Goal: Task Accomplishment & Management: Manage account settings

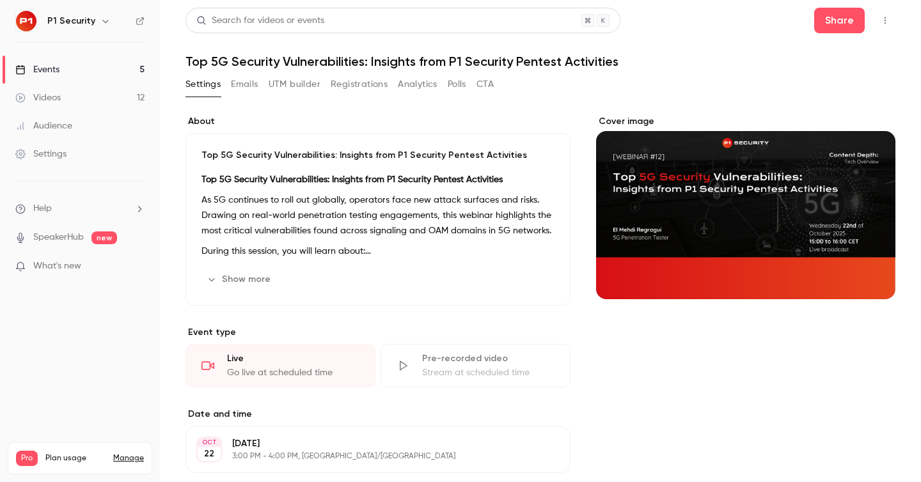
click at [352, 84] on button "Registrations" at bounding box center [359, 84] width 57 height 20
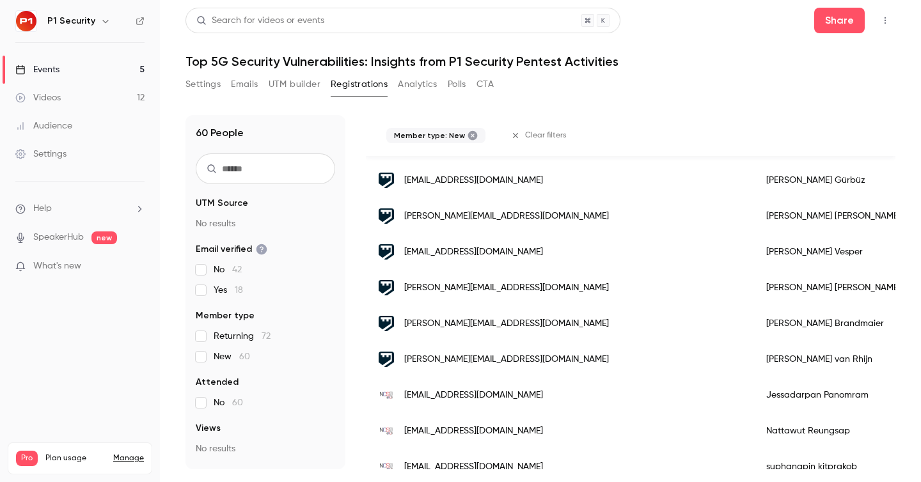
scroll to position [303, 0]
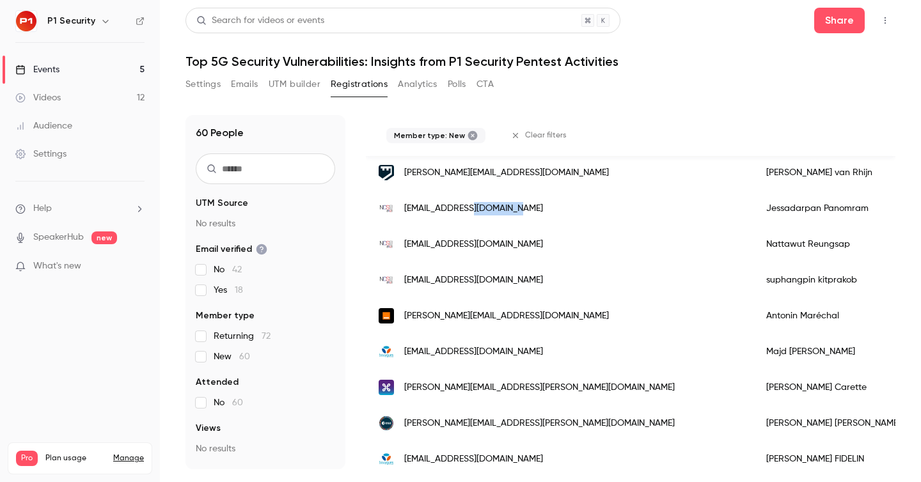
drag, startPoint x: 544, startPoint y: 203, endPoint x: 472, endPoint y: 202, distance: 71.6
click at [472, 202] on div "[EMAIL_ADDRESS][DOMAIN_NAME]" at bounding box center [560, 209] width 388 height 36
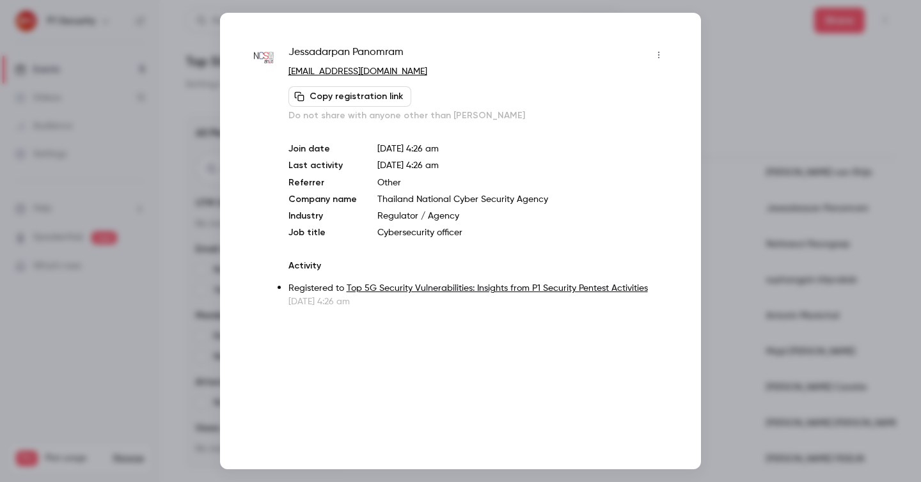
click at [565, 203] on p "Thailand National Cyber Security Agency" at bounding box center [523, 199] width 292 height 13
click at [803, 112] on div at bounding box center [460, 241] width 921 height 482
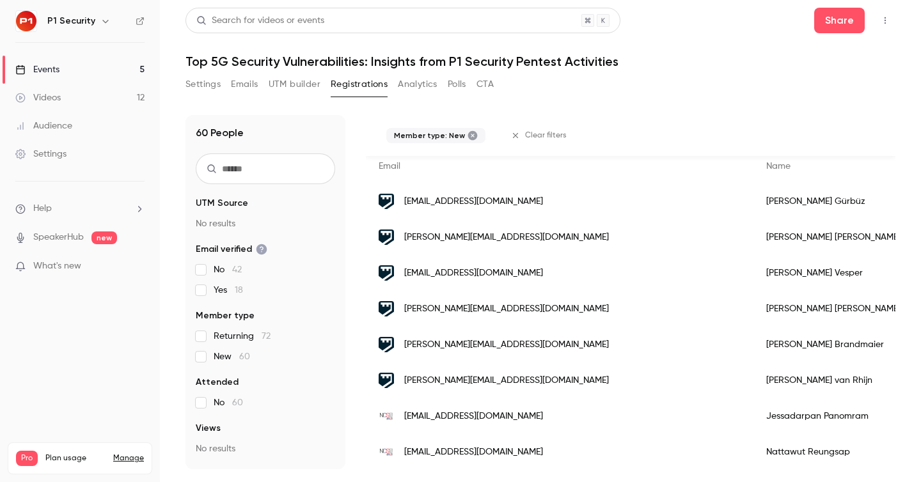
scroll to position [94, 0]
click at [83, 267] on p "What's new" at bounding box center [69, 266] width 109 height 13
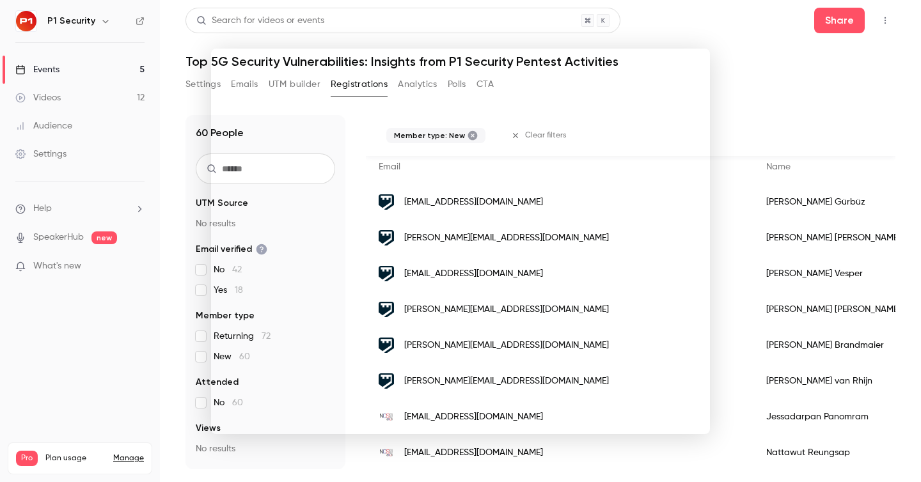
click at [819, 164] on div at bounding box center [460, 241] width 921 height 482
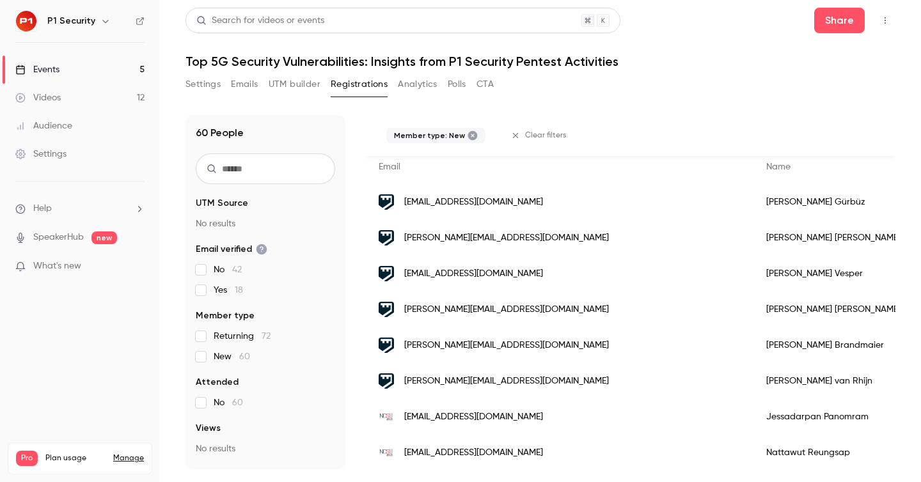
scroll to position [0, 0]
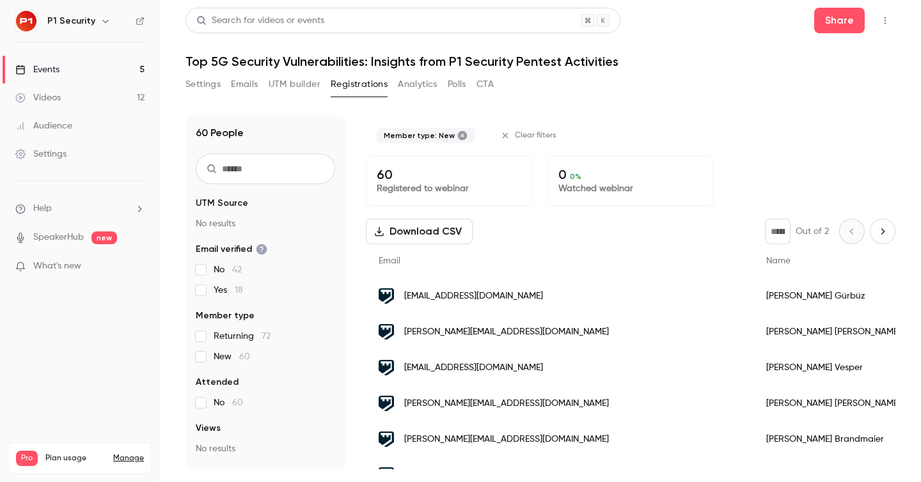
click at [92, 70] on link "Events 5" at bounding box center [80, 70] width 160 height 28
